Goal: Task Accomplishment & Management: Check status

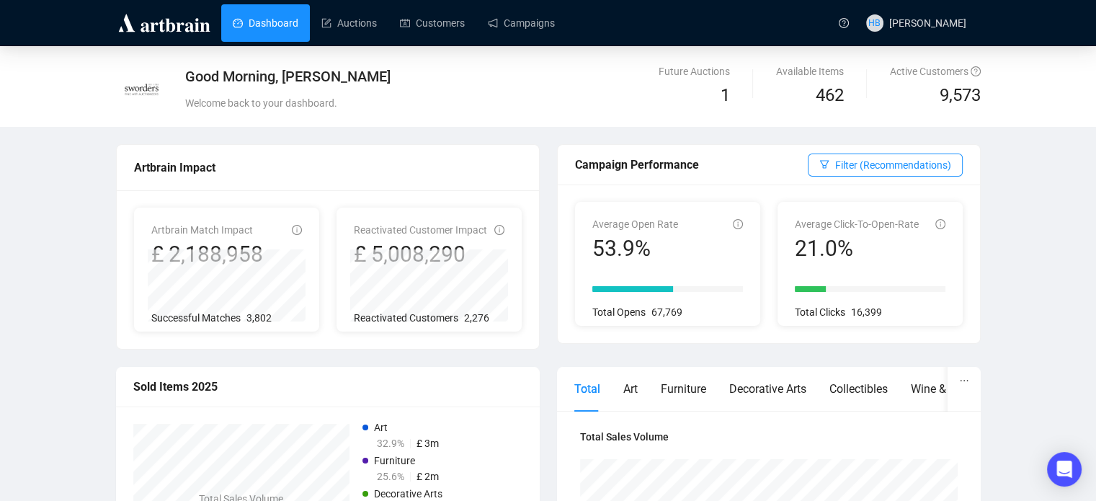
click at [500, 24] on link "Campaigns" at bounding box center [521, 22] width 67 height 37
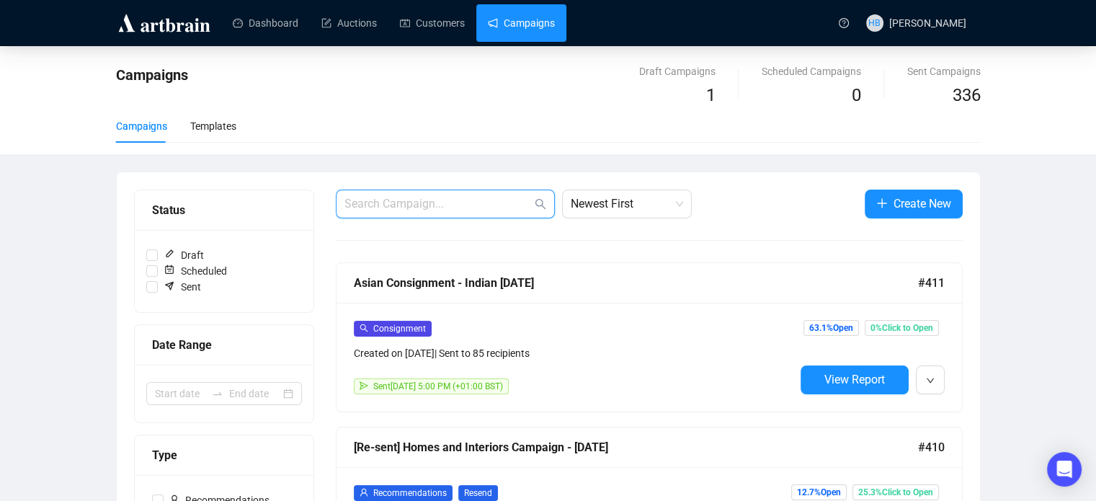
click at [420, 195] on input "text" at bounding box center [437, 203] width 187 height 17
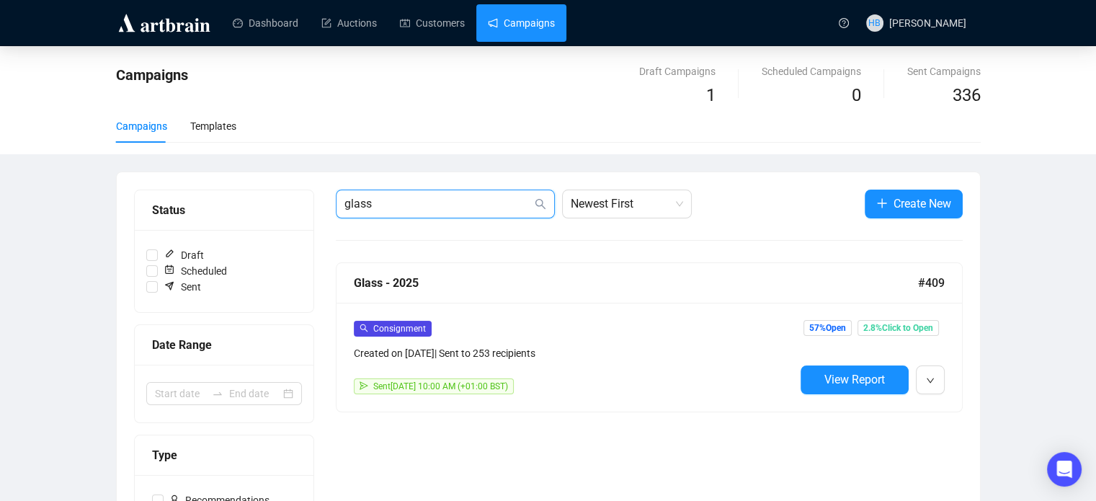
scroll to position [12, 0]
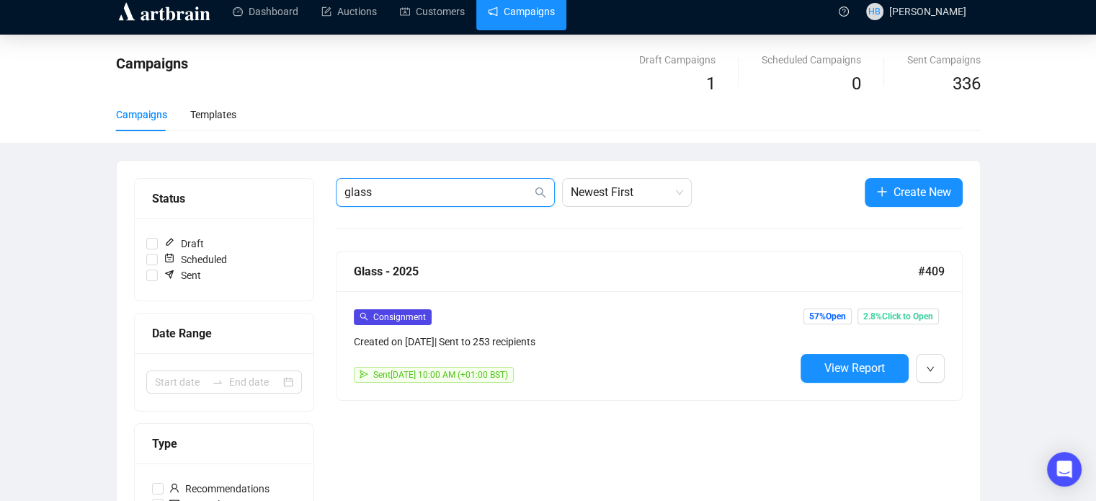
type input "glass"
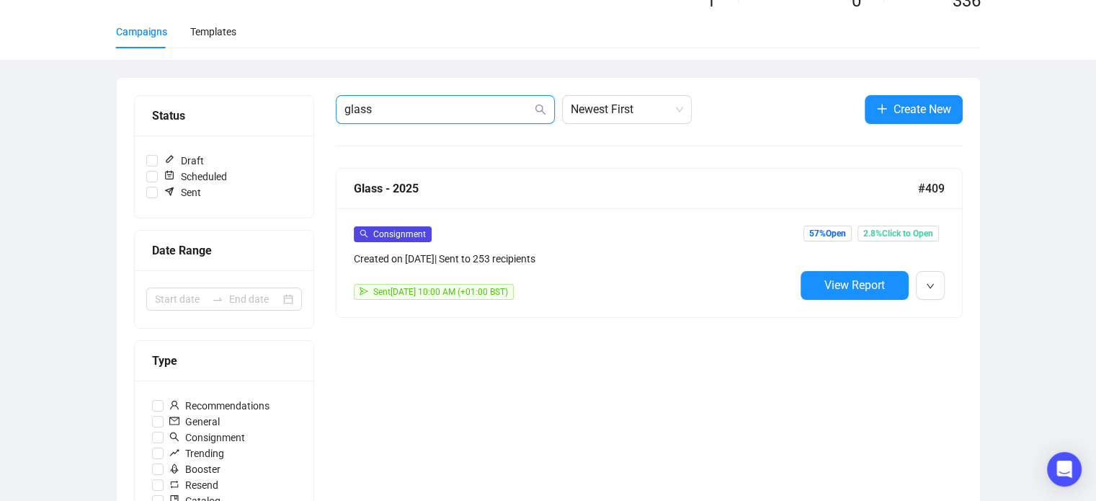
scroll to position [95, 0]
click at [620, 283] on div "Sent [DATE] 10:00 AM (+01:00 BST)" at bounding box center [574, 291] width 441 height 16
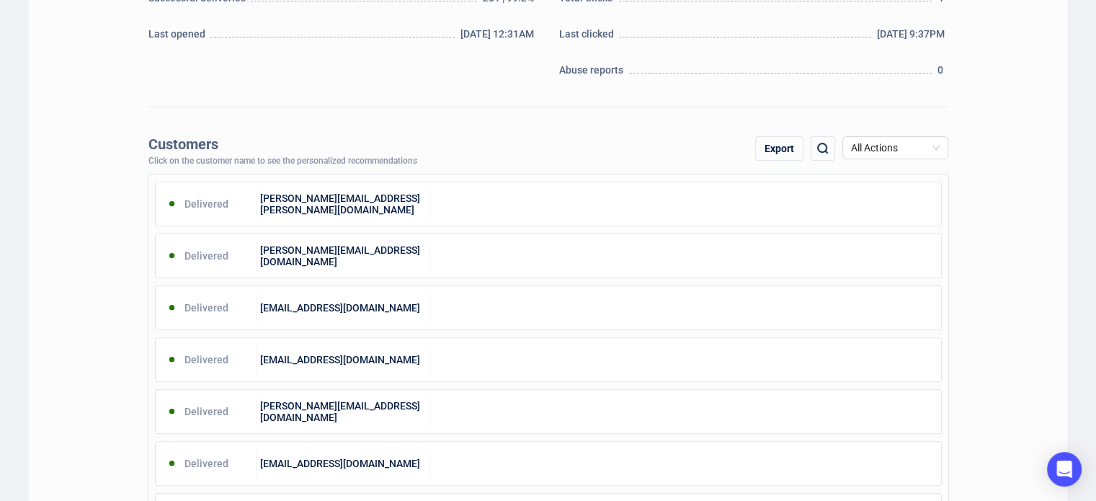
scroll to position [444, 0]
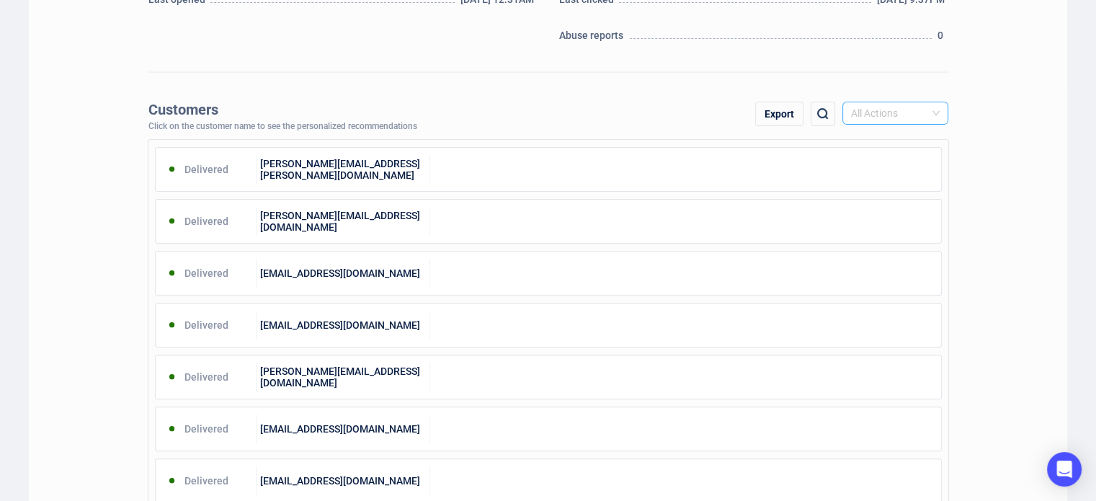
click at [891, 102] on div "All Actions" at bounding box center [895, 113] width 106 height 23
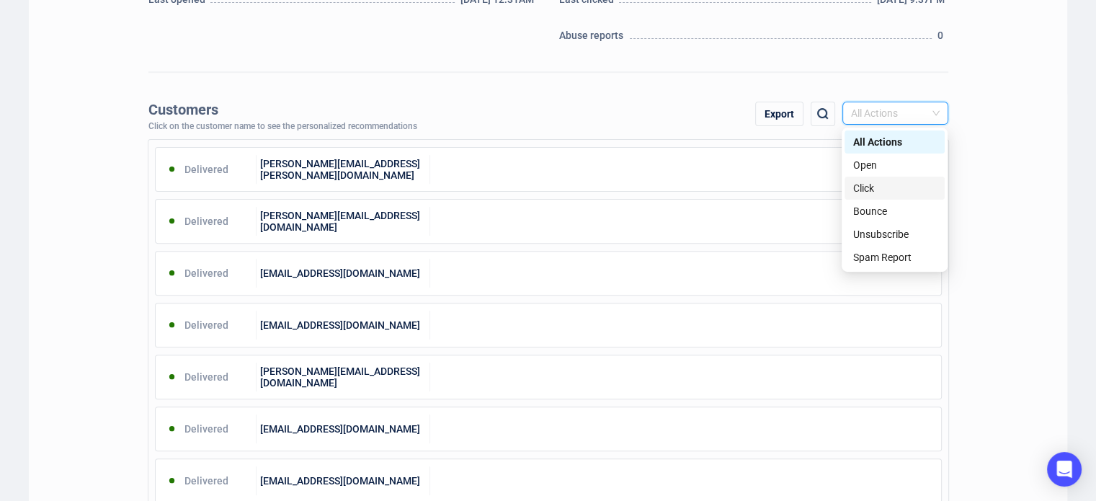
click at [865, 187] on div "Click" at bounding box center [894, 188] width 83 height 16
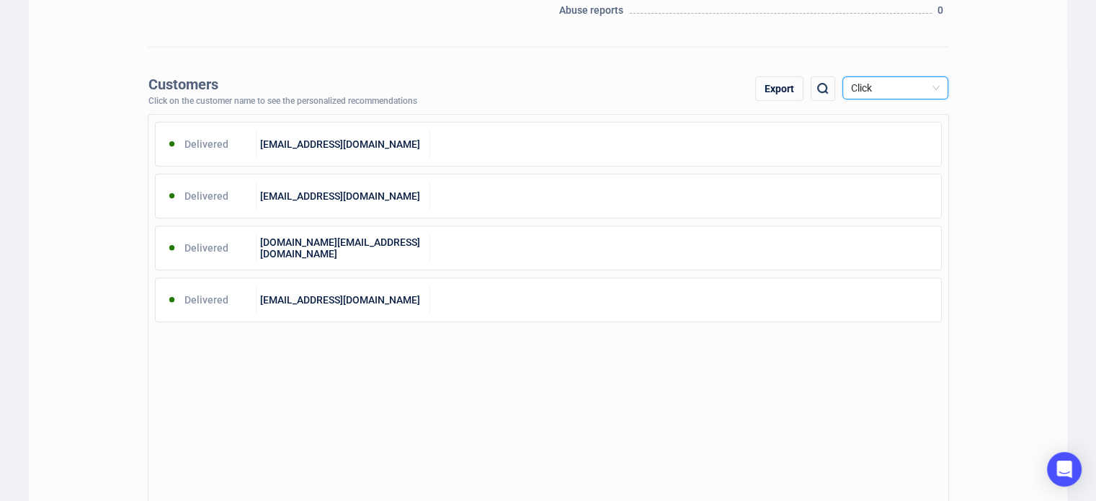
scroll to position [470, 0]
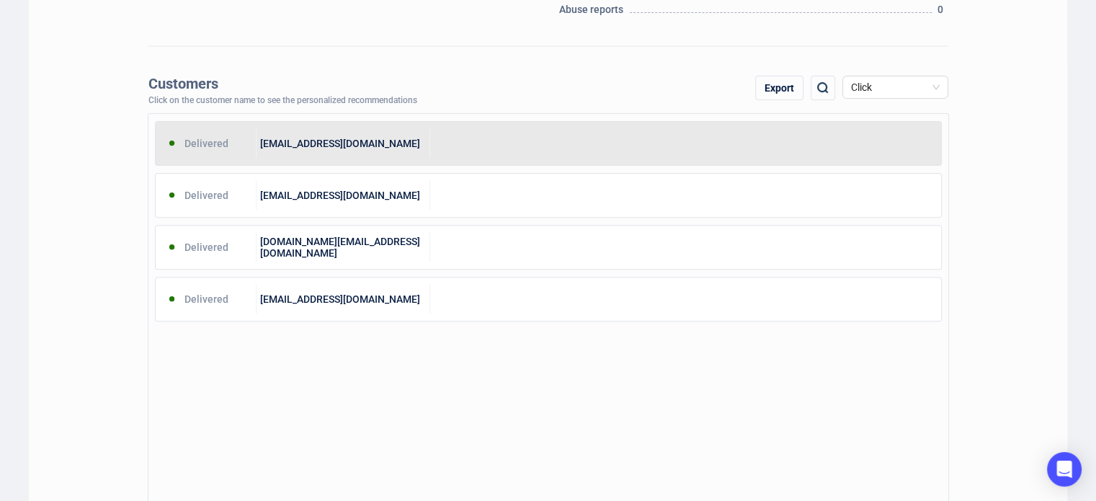
click at [347, 141] on div "[EMAIL_ADDRESS][DOMAIN_NAME]" at bounding box center [344, 143] width 174 height 29
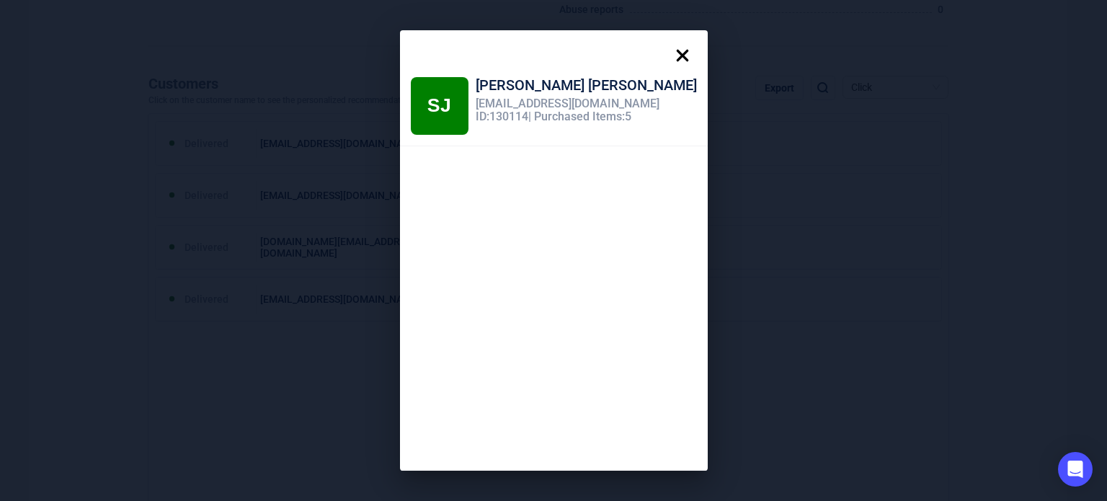
click at [668, 51] on icon at bounding box center [682, 55] width 29 height 29
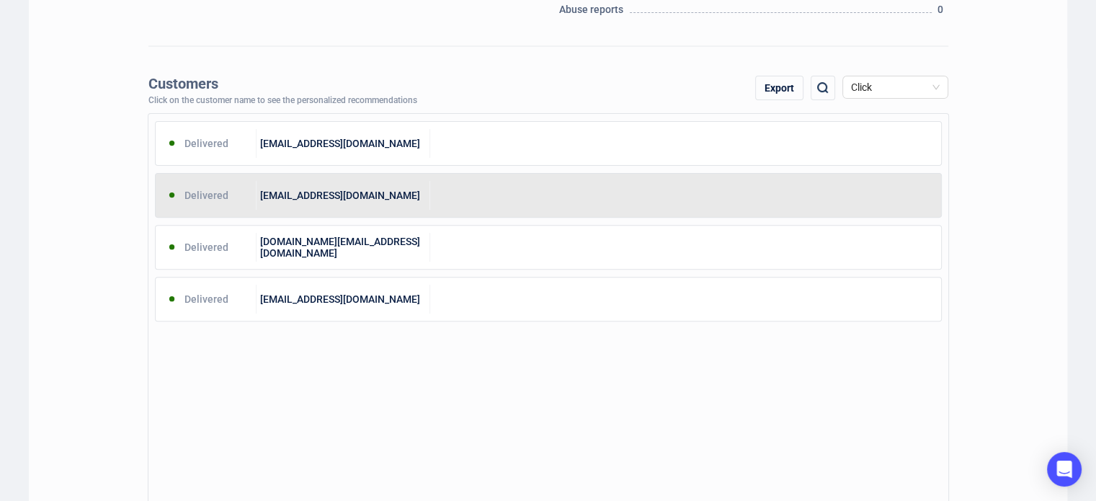
click at [366, 192] on div "[EMAIL_ADDRESS][DOMAIN_NAME]" at bounding box center [344, 195] width 174 height 29
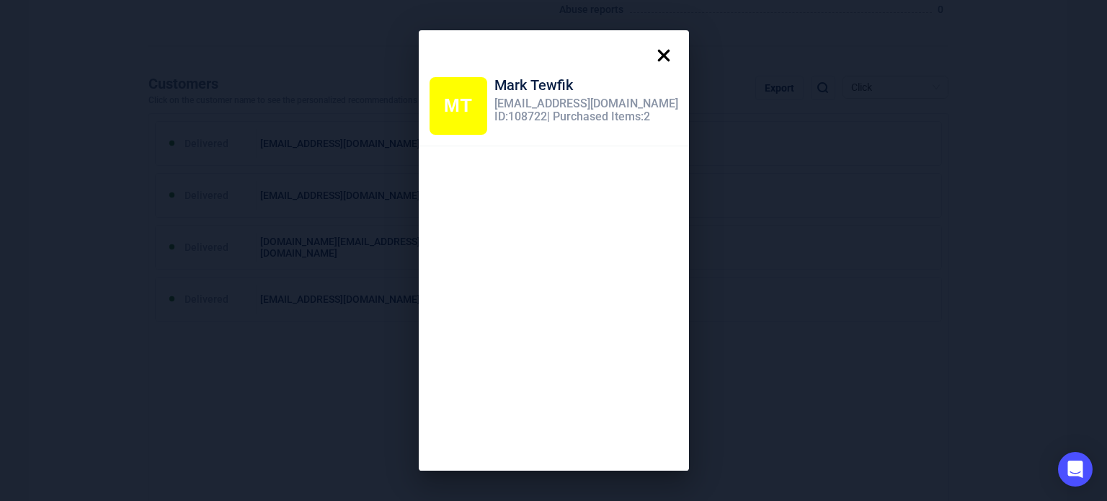
click at [661, 54] on icon at bounding box center [663, 55] width 29 height 29
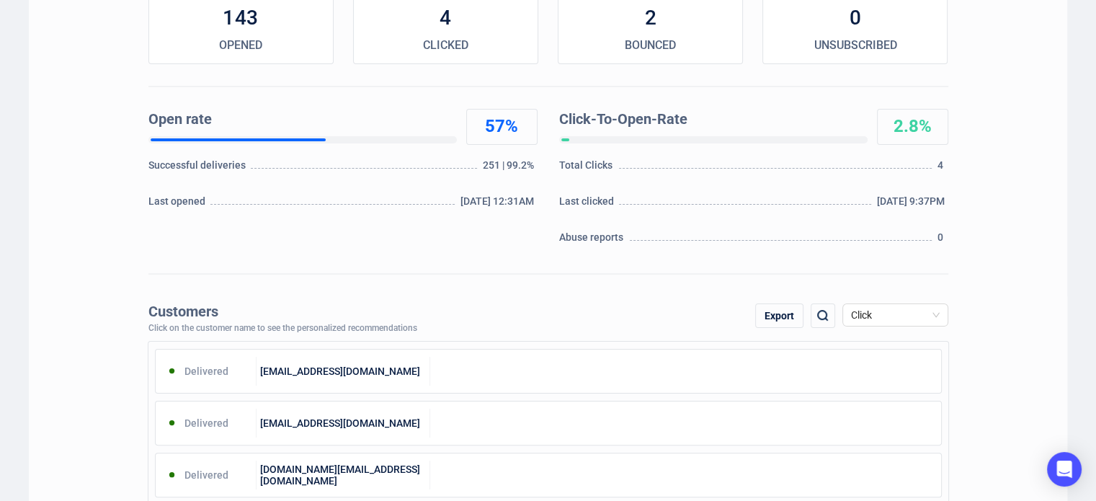
scroll to position [0, 0]
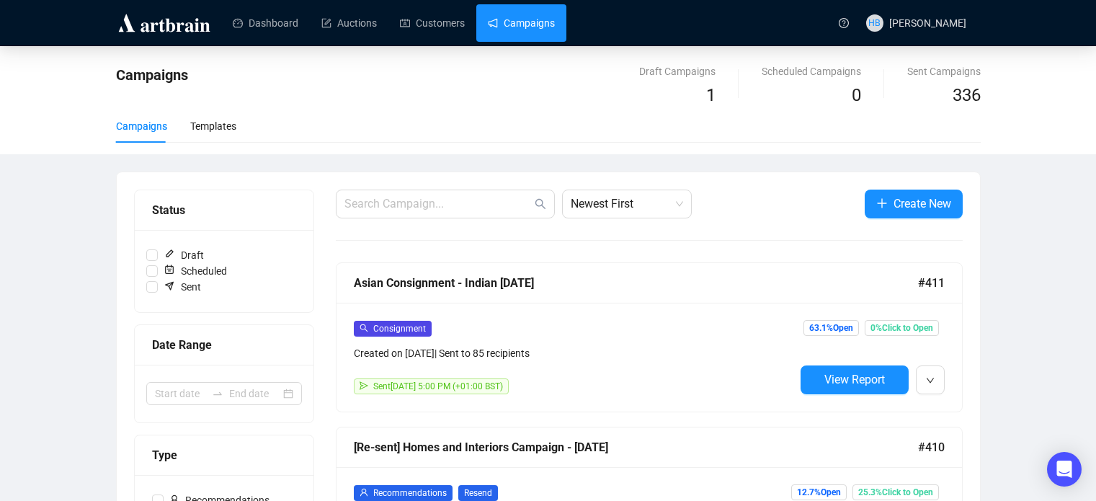
scroll to position [151, 0]
